Goal: Task Accomplishment & Management: Use online tool/utility

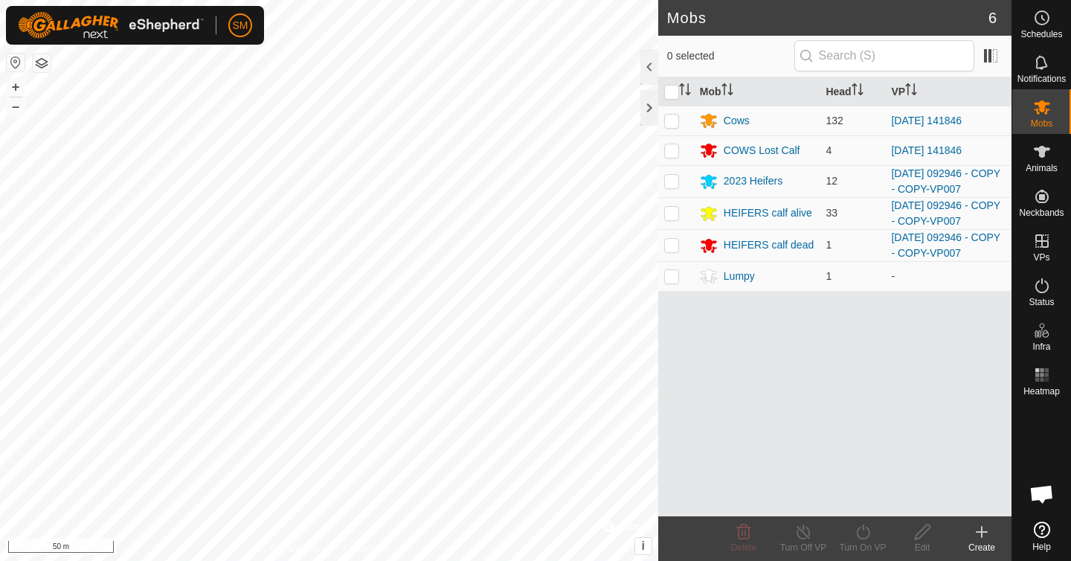
click at [671, 363] on div "Mobs 6 0 selected Mob Head VP Cows 132 [DATE] 141846 COWS Lost Calf 4 [DATE] 14…" at bounding box center [505, 280] width 1011 height 561
click at [659, 471] on div "Mobs 6 0 selected Mob Head VP Cows 132 [DATE] 141846 COWS Lost Calf 4 [DATE] 14…" at bounding box center [505, 280] width 1011 height 561
click at [45, 66] on button "button" at bounding box center [42, 63] width 18 height 18
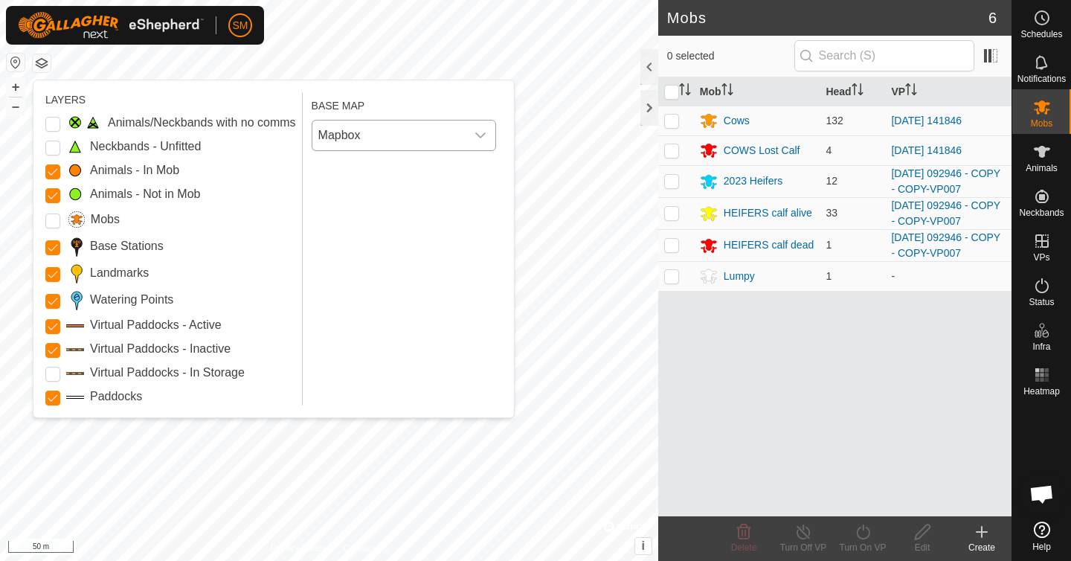
click at [488, 135] on div "dropdown trigger" at bounding box center [480, 135] width 30 height 30
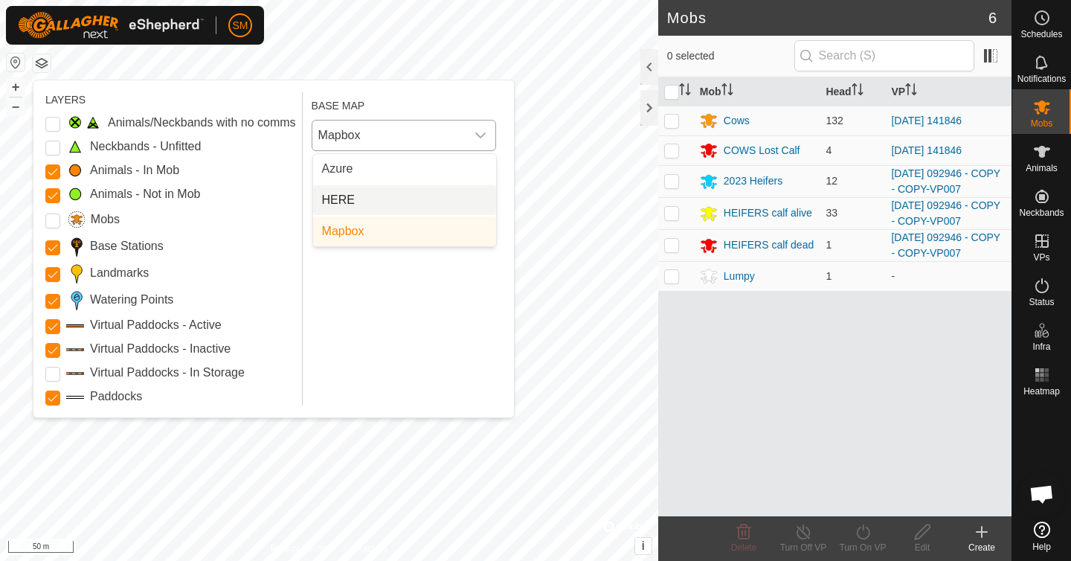
click at [360, 194] on li "HERE" at bounding box center [404, 200] width 183 height 30
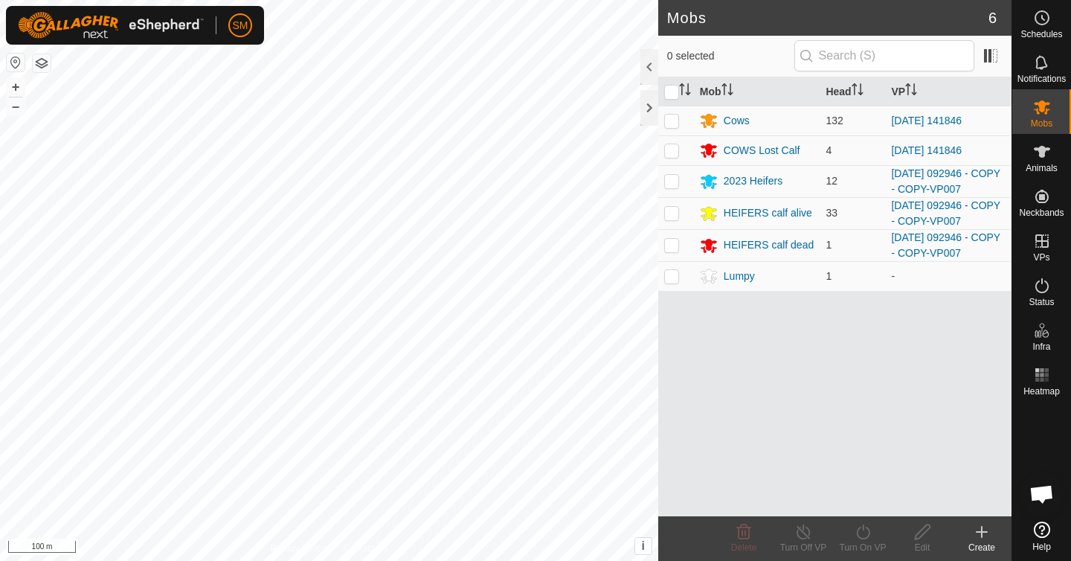
click at [14, 65] on button "button" at bounding box center [16, 63] width 18 height 18
click at [40, 66] on button "button" at bounding box center [42, 63] width 18 height 18
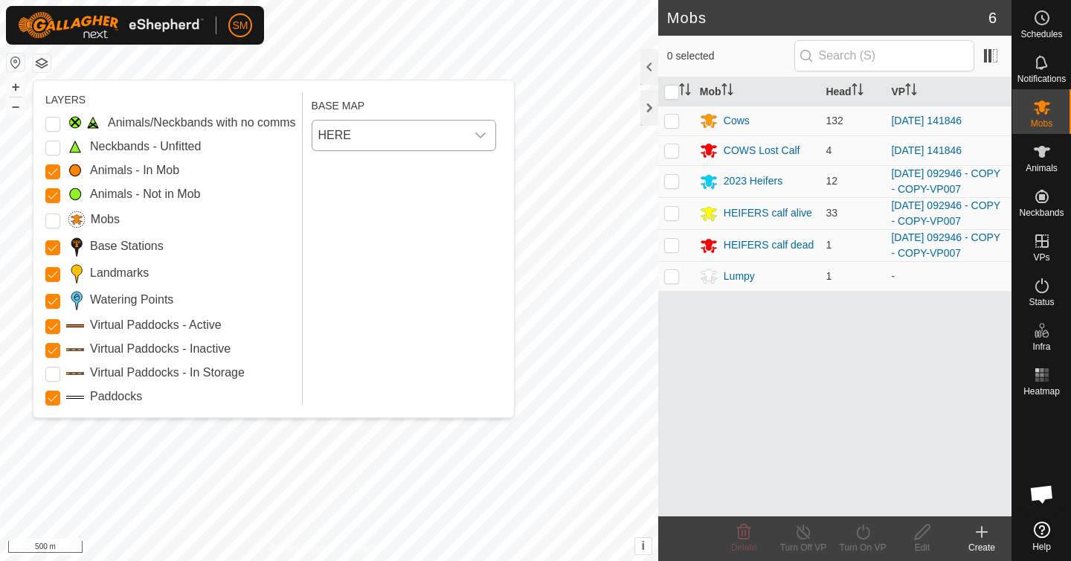
click at [477, 132] on icon "dropdown trigger" at bounding box center [480, 135] width 12 height 12
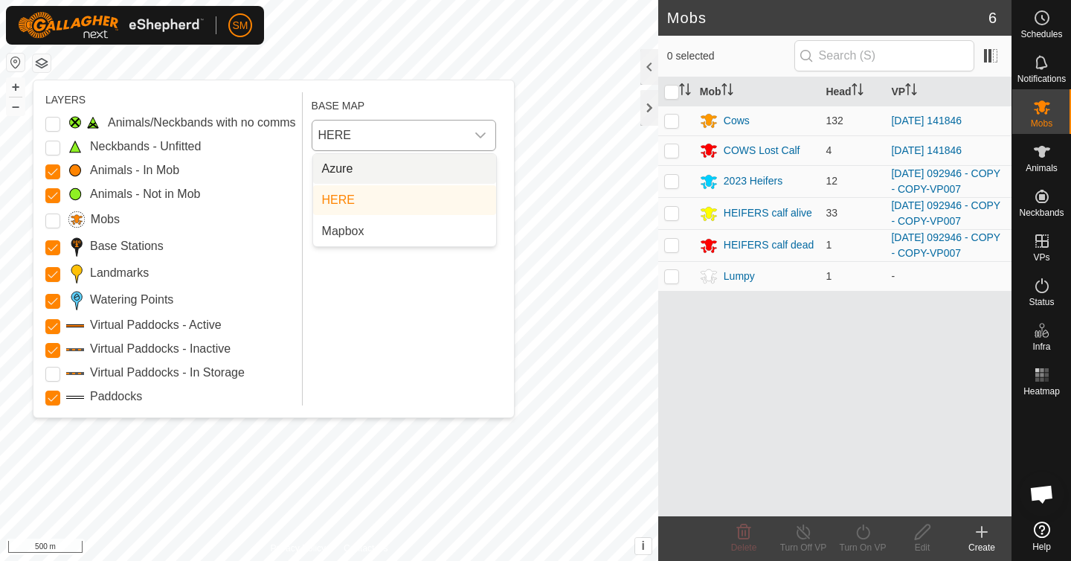
click at [357, 171] on li "Azure" at bounding box center [404, 169] width 183 height 30
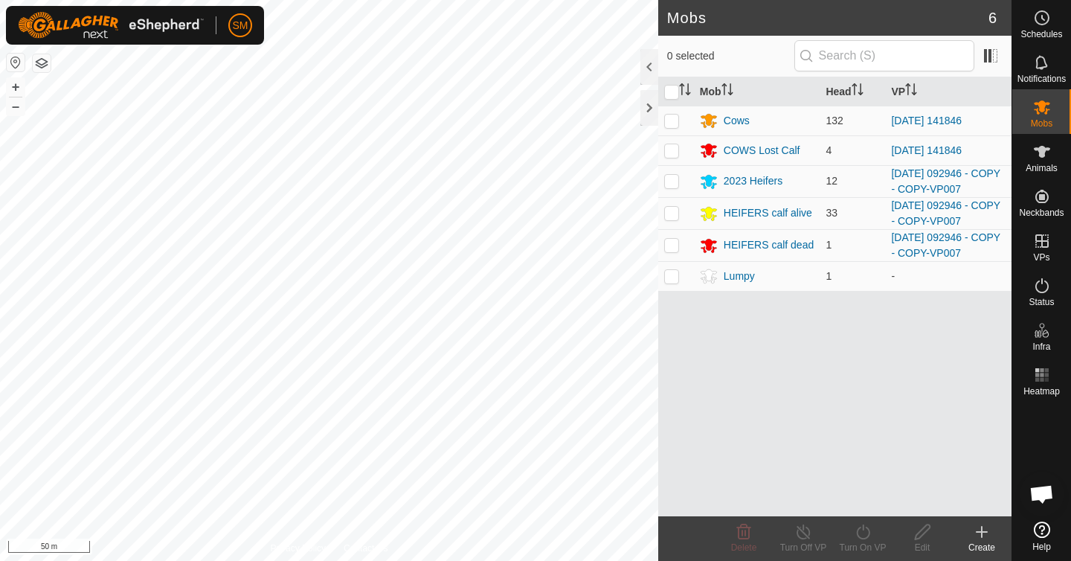
click at [445, 560] on html "SM Schedules Notifications Mobs Animals Neckbands VPs Status Infra Heatmap Help…" at bounding box center [535, 280] width 1071 height 561
click at [46, 66] on button "button" at bounding box center [42, 63] width 18 height 18
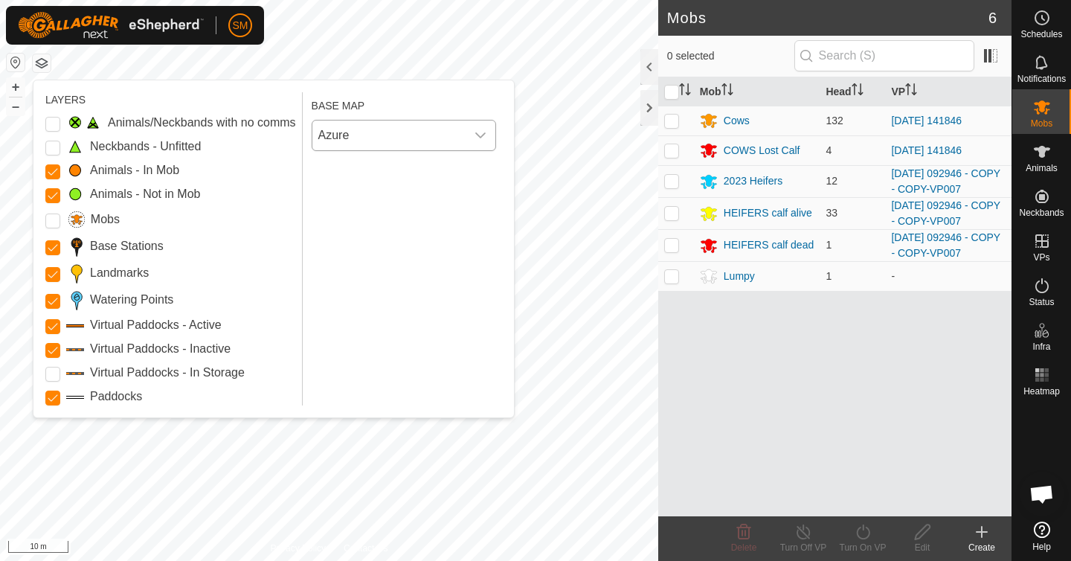
click at [482, 137] on icon "dropdown trigger" at bounding box center [480, 135] width 12 height 12
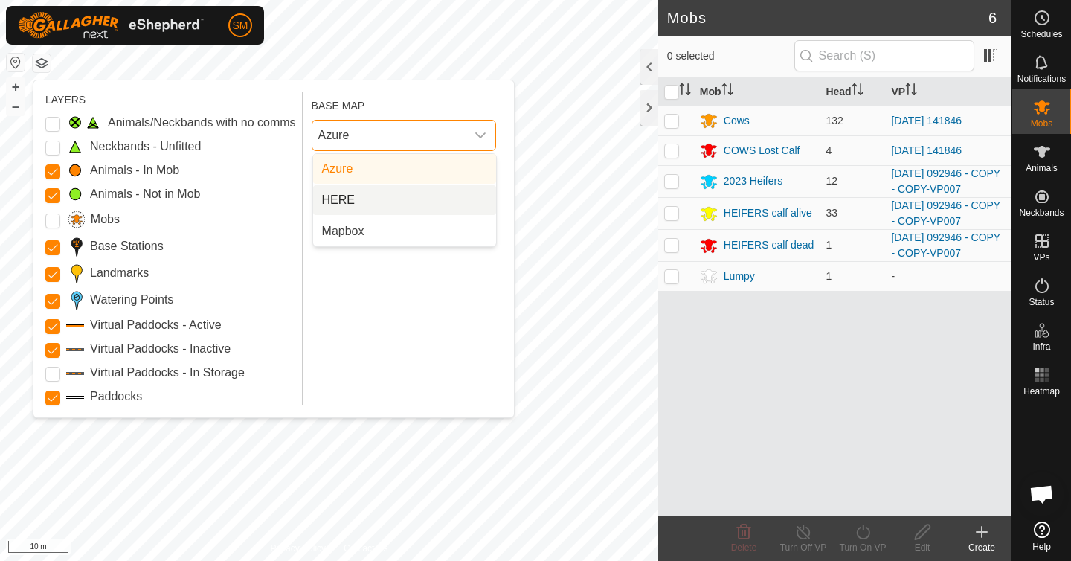
click at [398, 203] on li "HERE" at bounding box center [404, 200] width 183 height 30
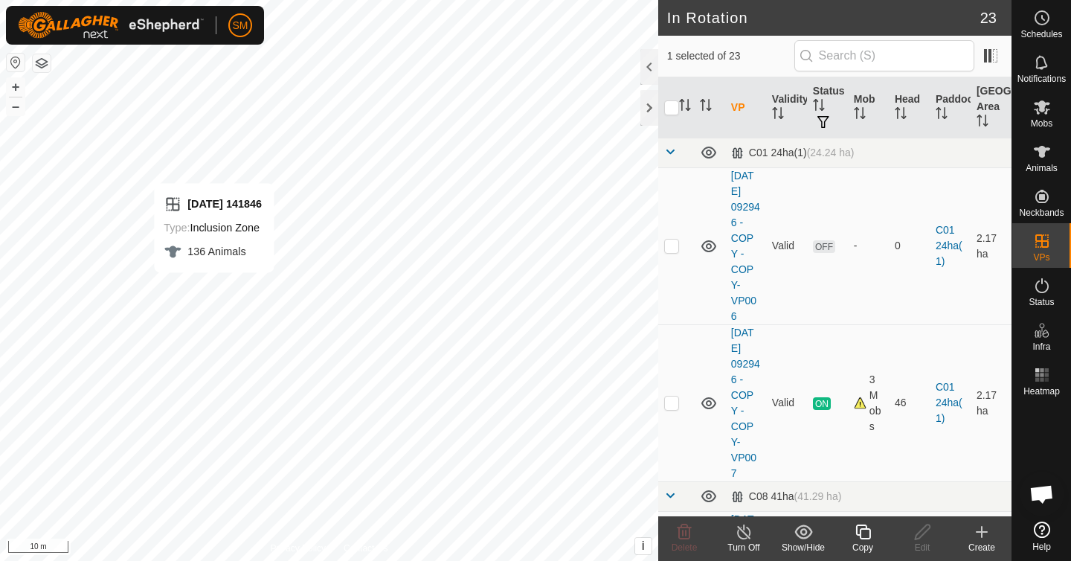
checkbox input "false"
click at [45, 62] on button "button" at bounding box center [42, 63] width 18 height 18
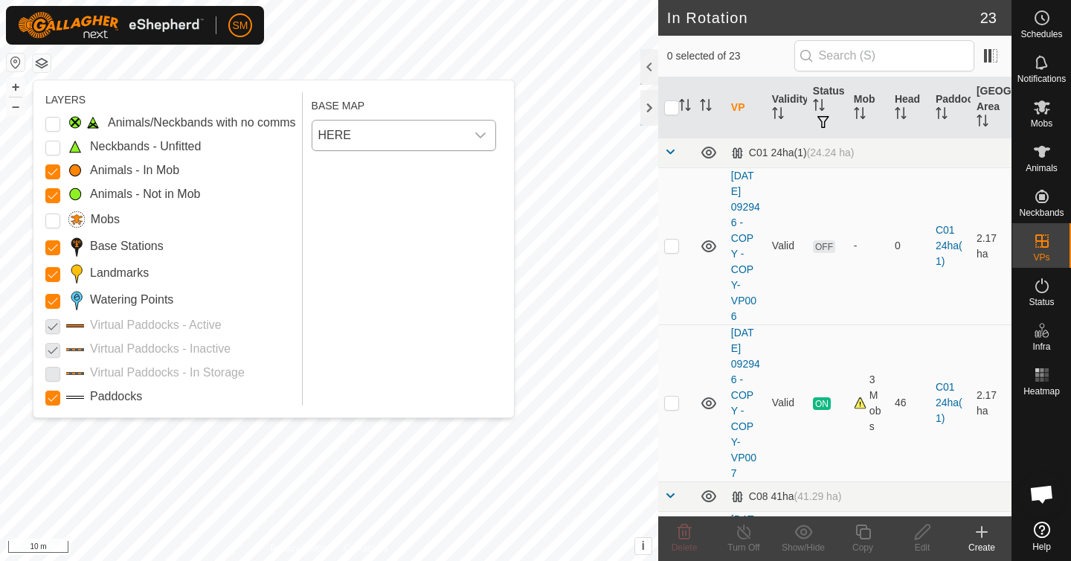
click at [480, 138] on icon "dropdown trigger" at bounding box center [480, 135] width 12 height 12
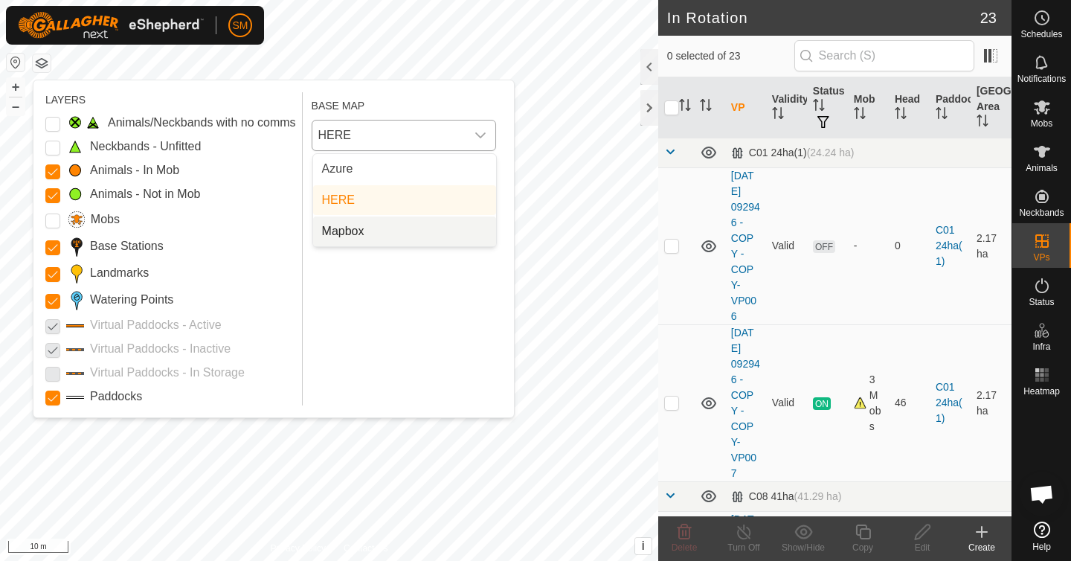
click at [435, 230] on li "Mapbox" at bounding box center [404, 231] width 183 height 30
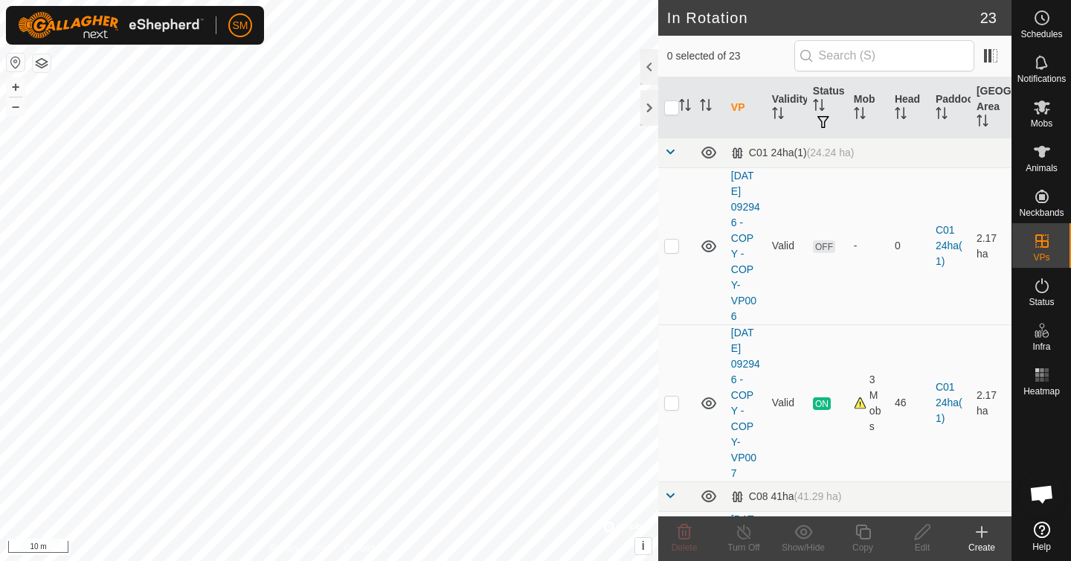
click at [44, 62] on button "button" at bounding box center [42, 63] width 18 height 18
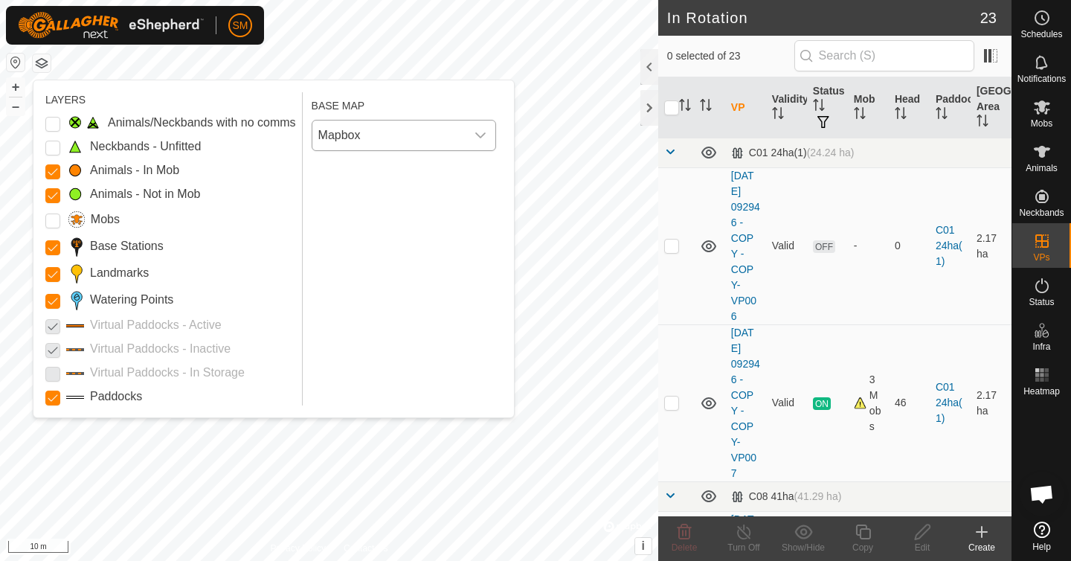
click at [482, 132] on icon "dropdown trigger" at bounding box center [480, 135] width 12 height 12
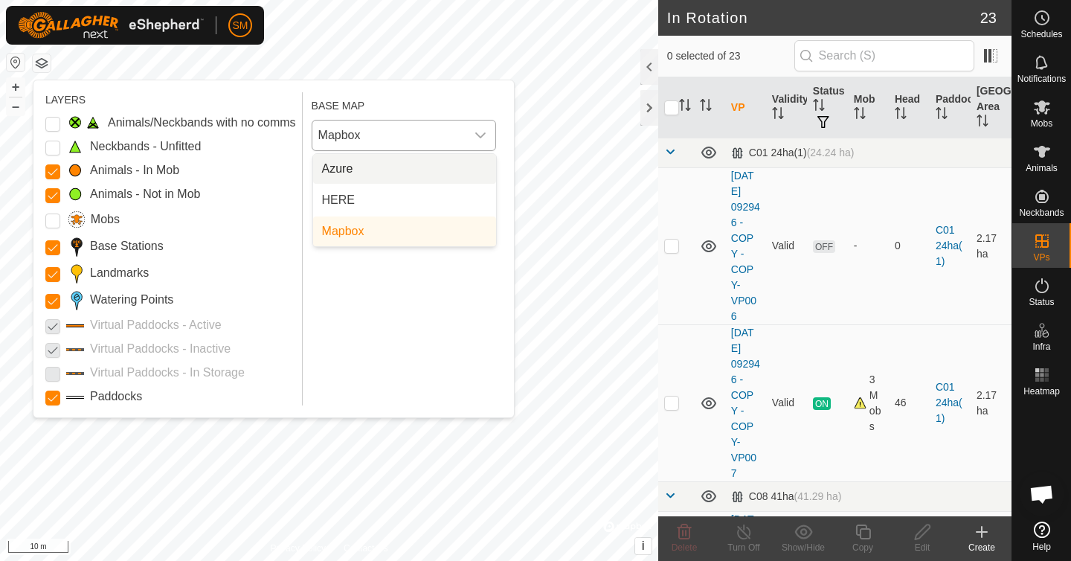
click at [410, 160] on li "Azure" at bounding box center [404, 169] width 183 height 30
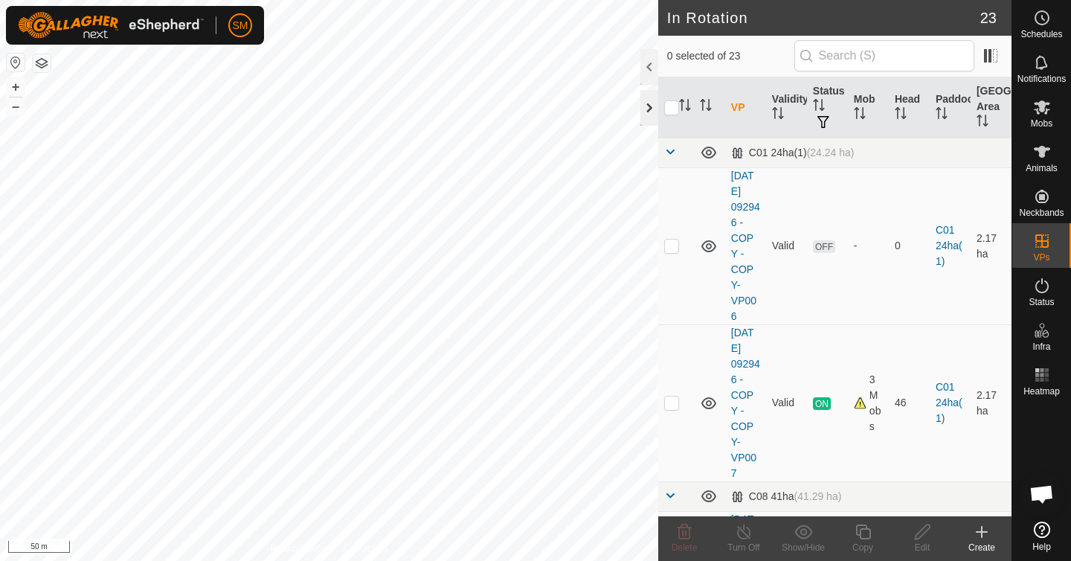
click at [648, 105] on div at bounding box center [649, 108] width 18 height 36
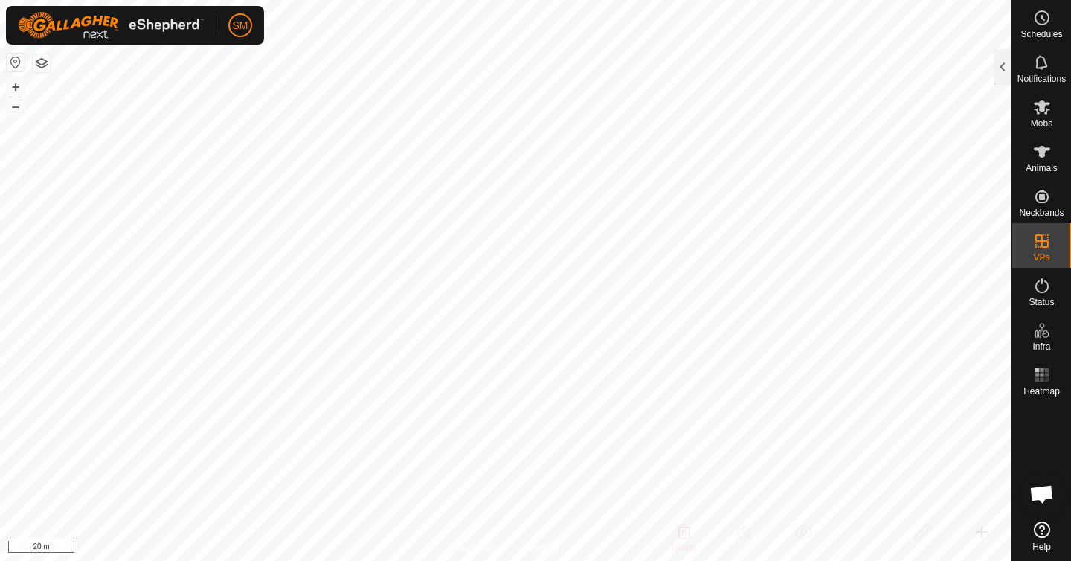
click at [44, 67] on button "button" at bounding box center [42, 63] width 18 height 18
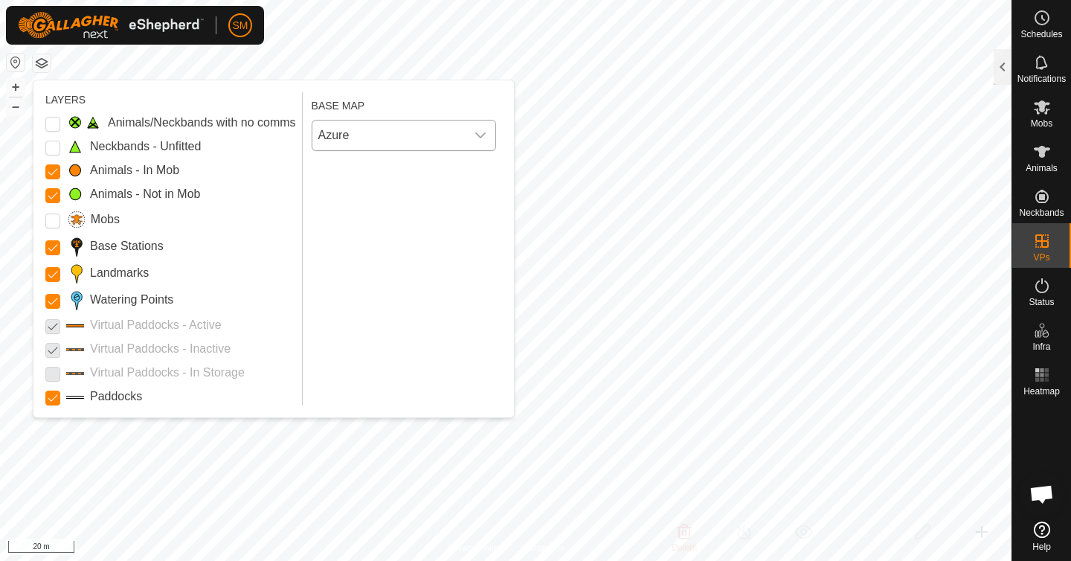
click at [477, 133] on icon "dropdown trigger" at bounding box center [480, 135] width 12 height 12
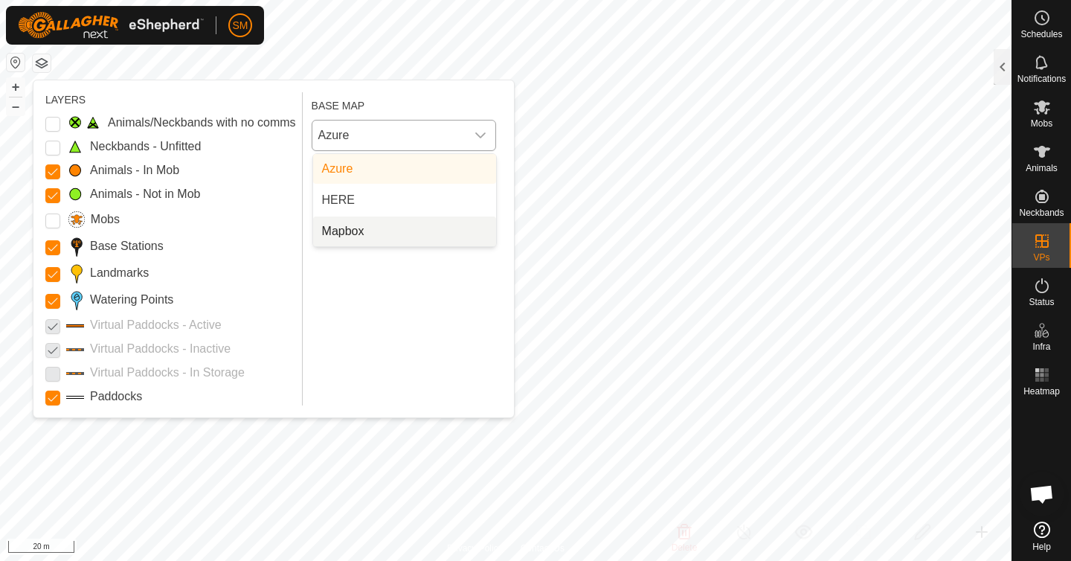
click at [375, 228] on li "Mapbox" at bounding box center [404, 231] width 183 height 30
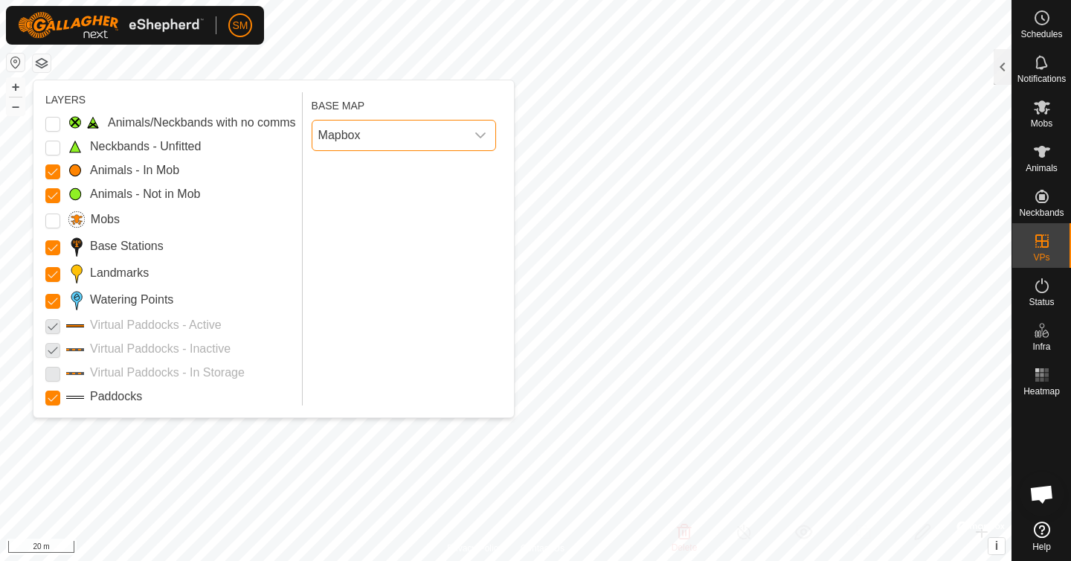
click at [487, 134] on div "dropdown trigger" at bounding box center [480, 135] width 30 height 30
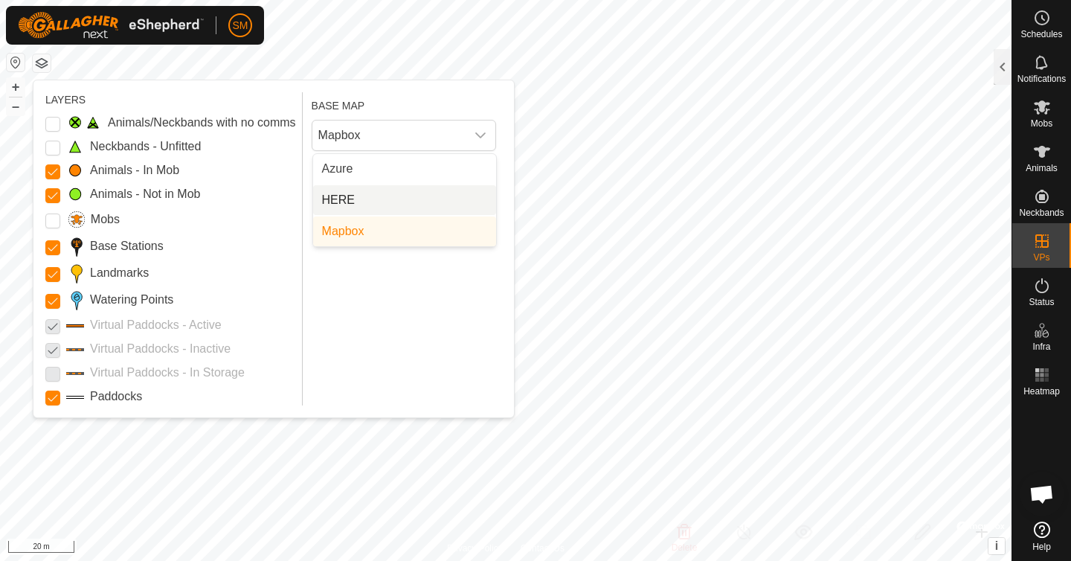
click at [391, 198] on li "HERE" at bounding box center [404, 200] width 183 height 30
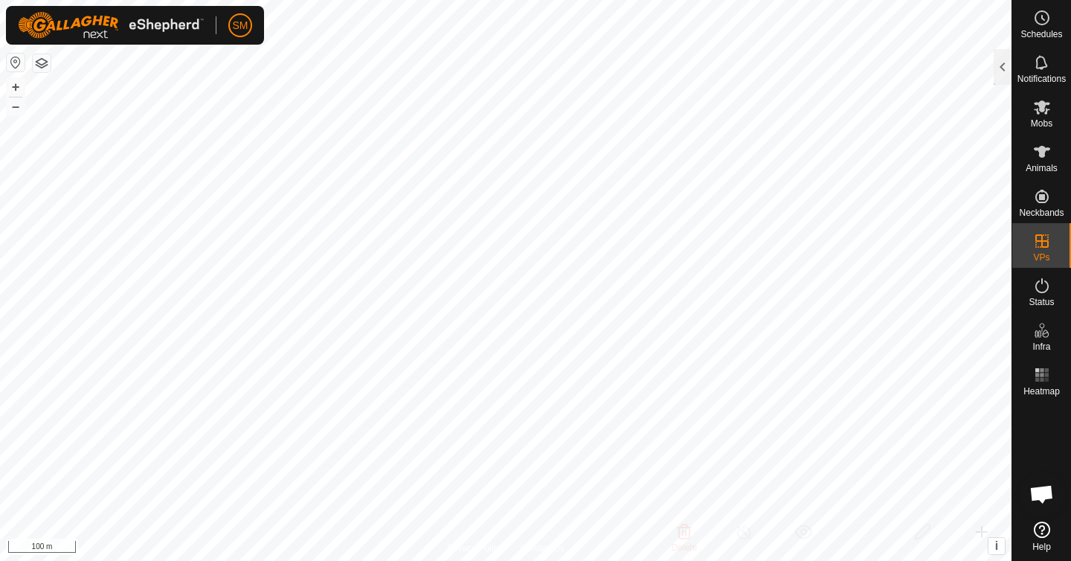
click at [47, 65] on button "button" at bounding box center [42, 63] width 18 height 18
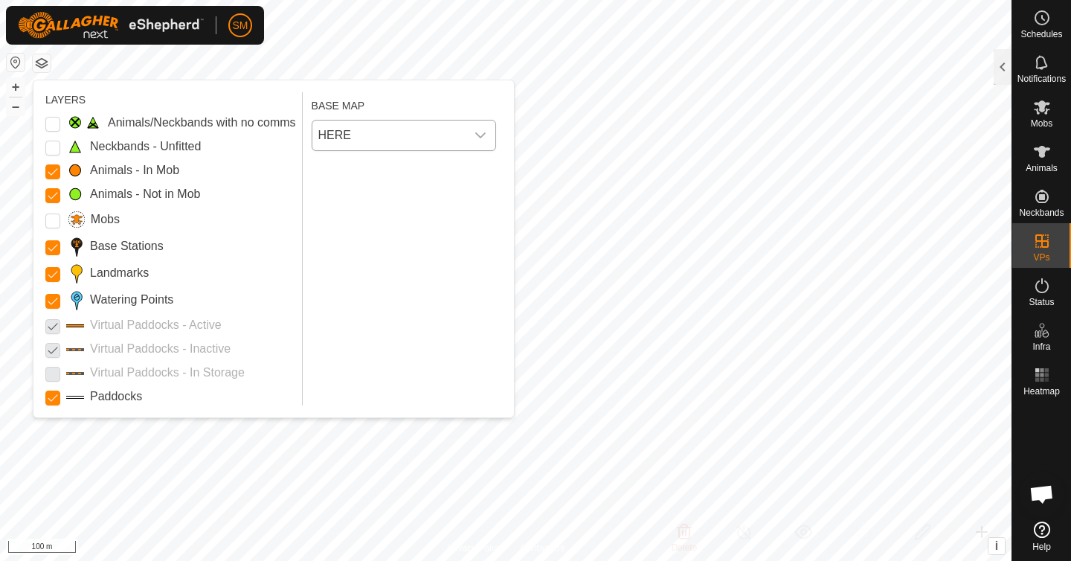
click at [477, 139] on icon "dropdown trigger" at bounding box center [480, 135] width 12 height 12
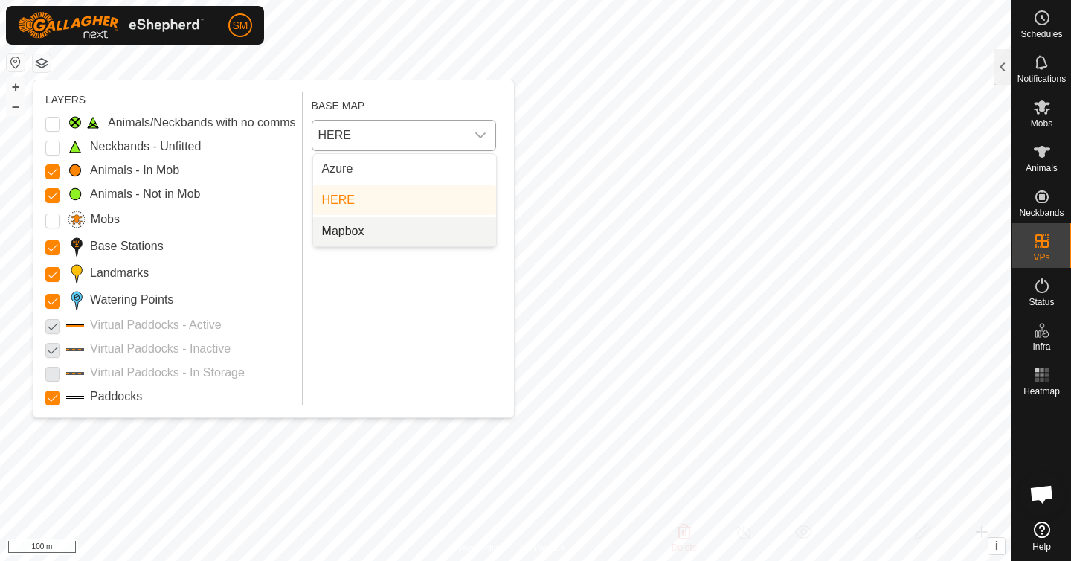
click at [396, 236] on li "Mapbox" at bounding box center [404, 231] width 183 height 30
